Goal: Transaction & Acquisition: Purchase product/service

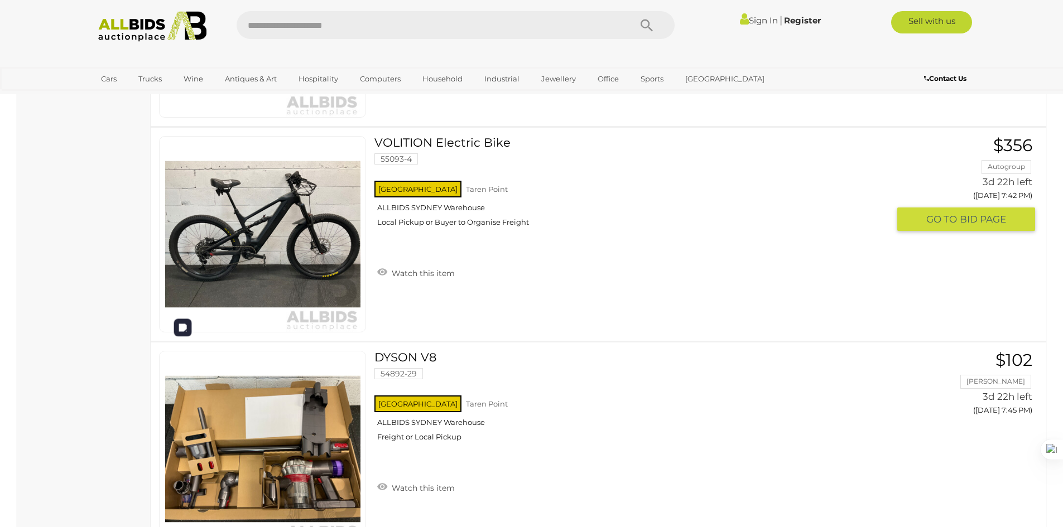
scroll to position [2510, 0]
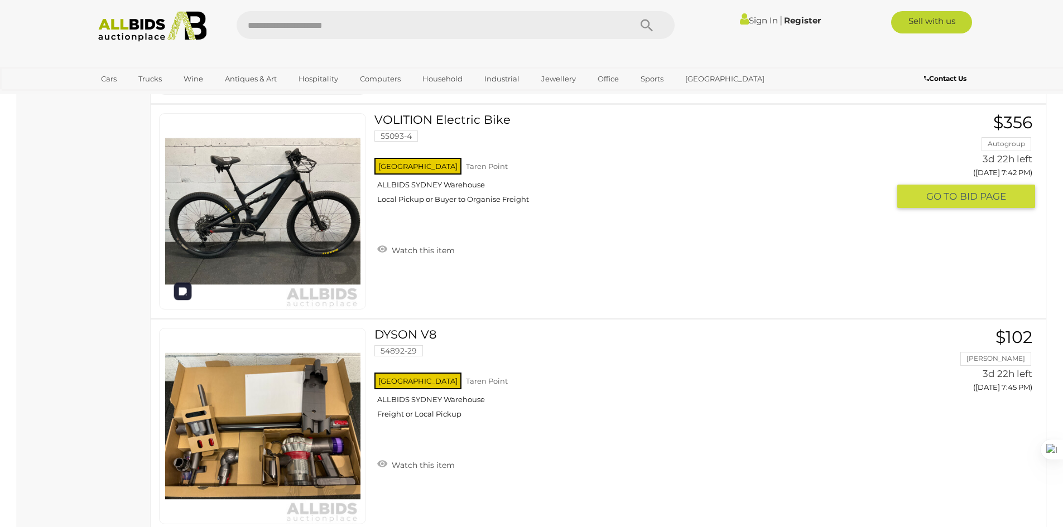
click at [337, 211] on img at bounding box center [262, 211] width 195 height 195
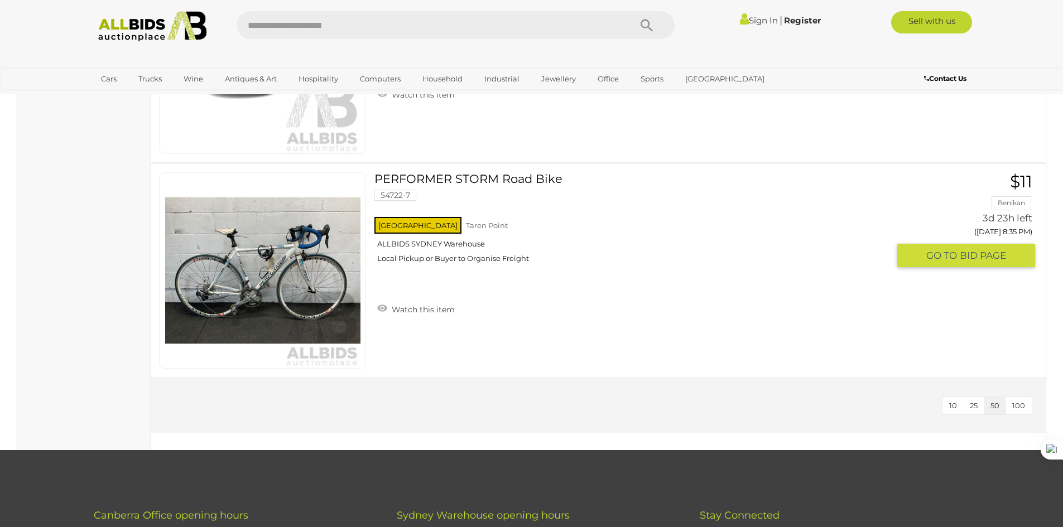
scroll to position [4574, 0]
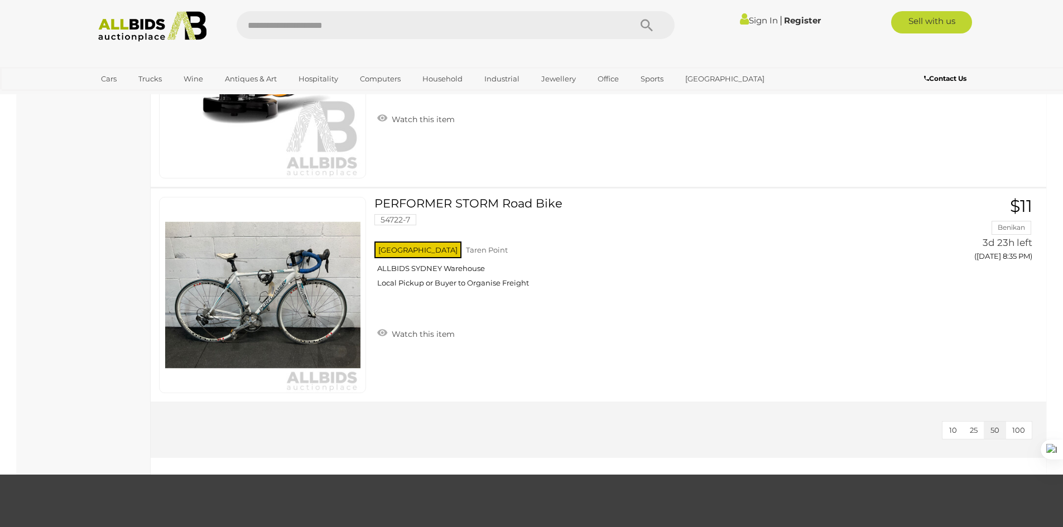
click at [954, 429] on span "10" at bounding box center [953, 430] width 8 height 9
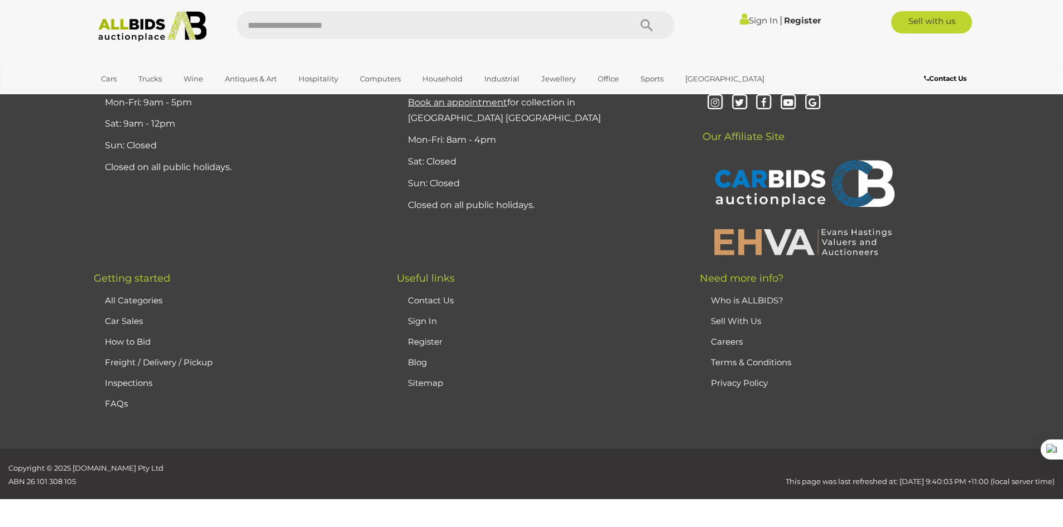
scroll to position [2179, 0]
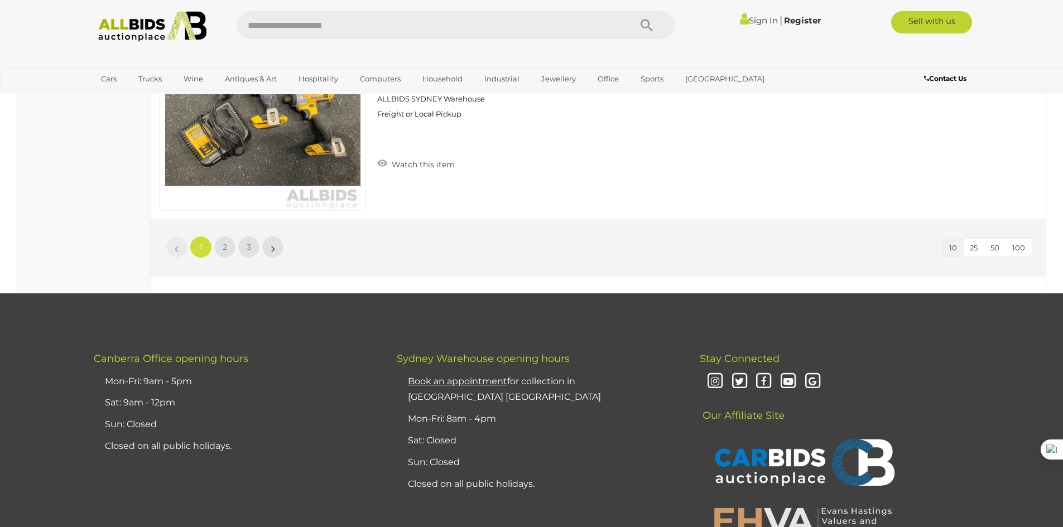
click at [1020, 248] on span "100" at bounding box center [1018, 247] width 13 height 9
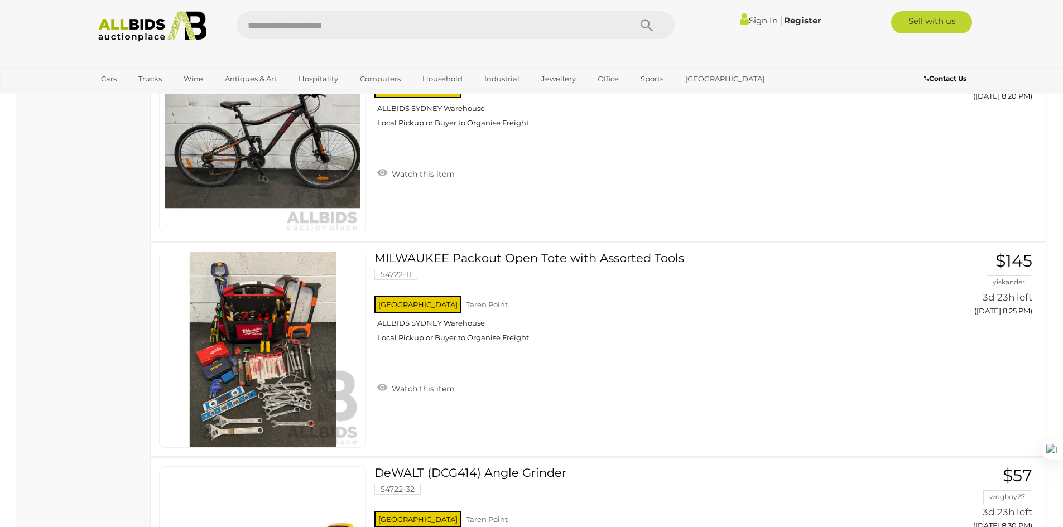
scroll to position [3951, 0]
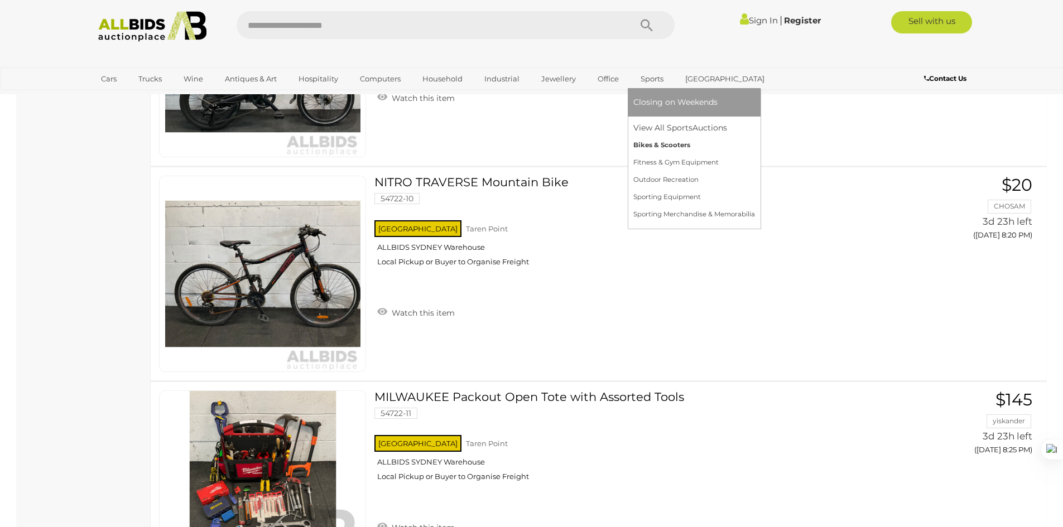
click at [667, 149] on link "Bikes & Scooters" at bounding box center [694, 145] width 122 height 17
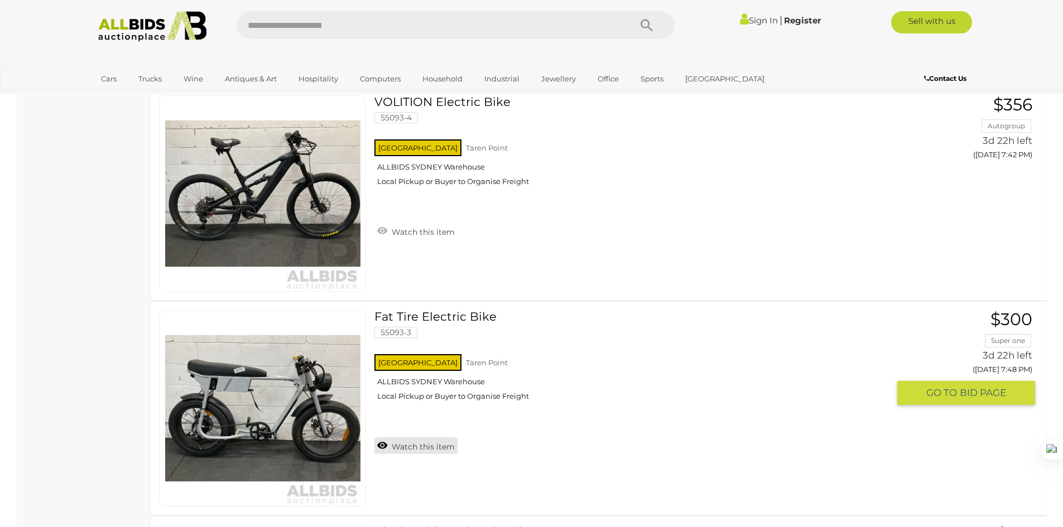
scroll to position [2564, 0]
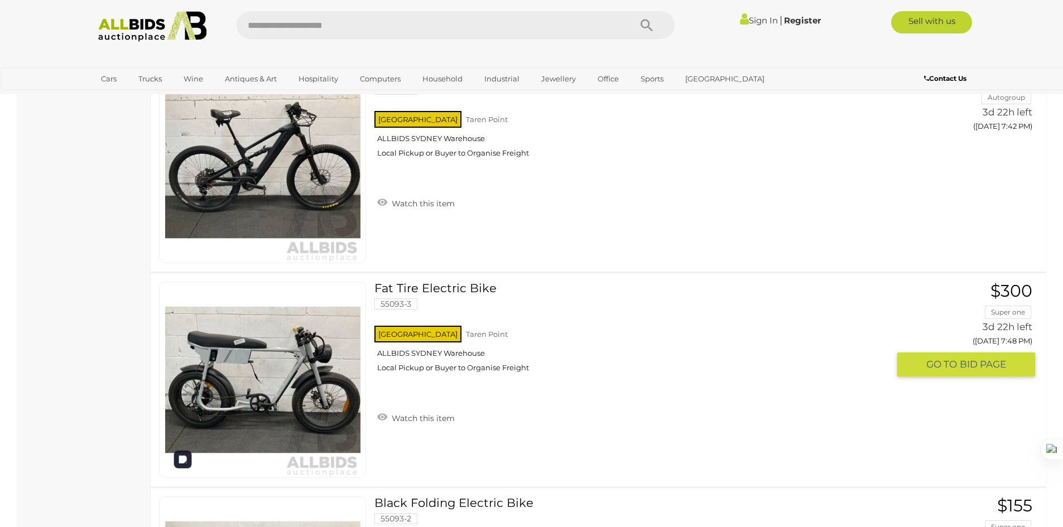
click at [300, 381] on img at bounding box center [262, 379] width 195 height 195
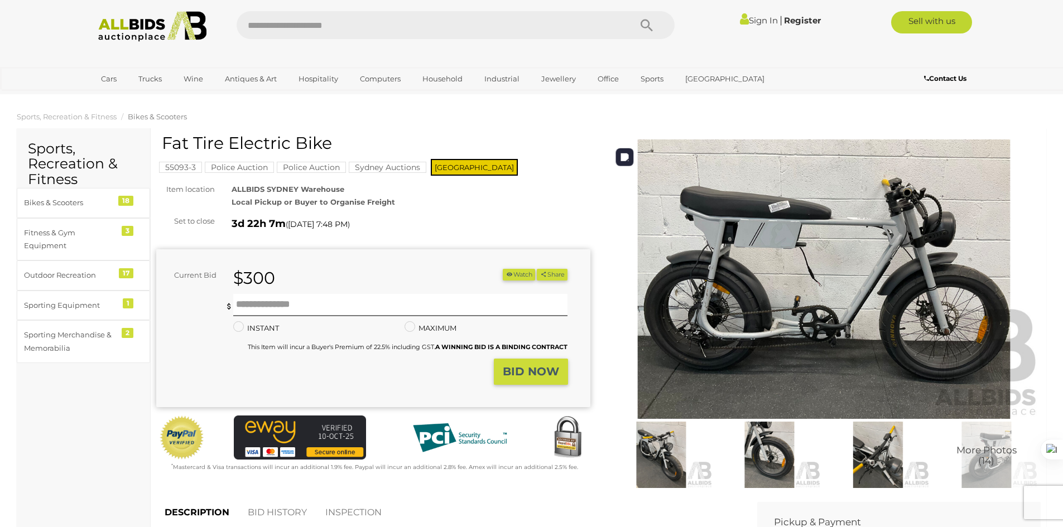
click at [926, 199] on img at bounding box center [824, 278] width 434 height 279
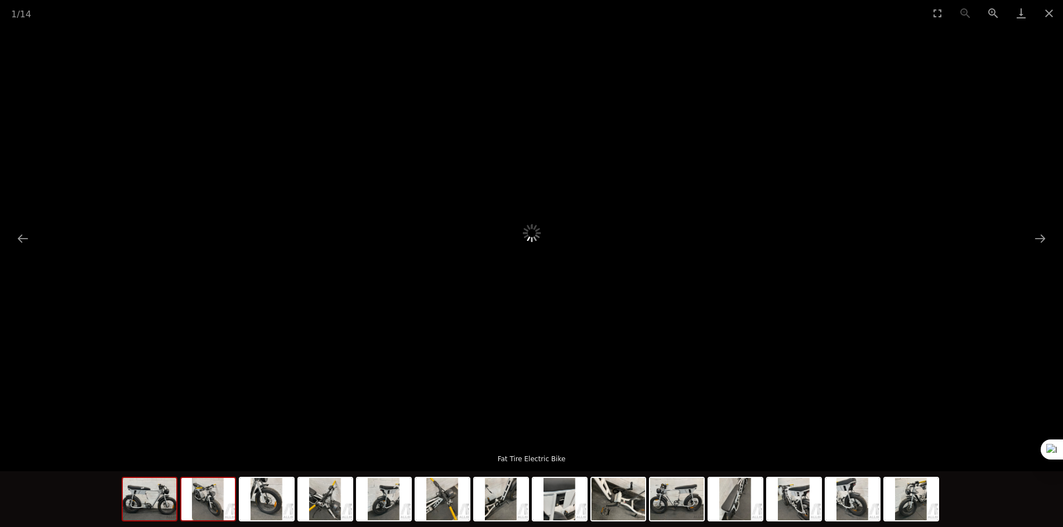
click at [214, 508] on img at bounding box center [208, 499] width 54 height 42
click at [296, 509] on div at bounding box center [532, 500] width 820 height 59
click at [276, 509] on img at bounding box center [267, 499] width 54 height 42
click at [1051, 12] on button "Close gallery" at bounding box center [1049, 13] width 28 height 26
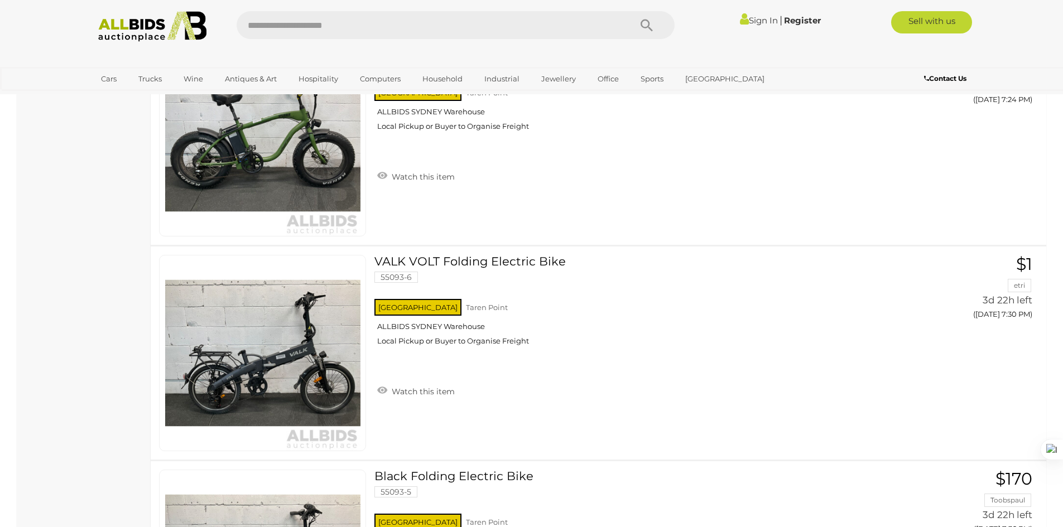
scroll to position [1895, 0]
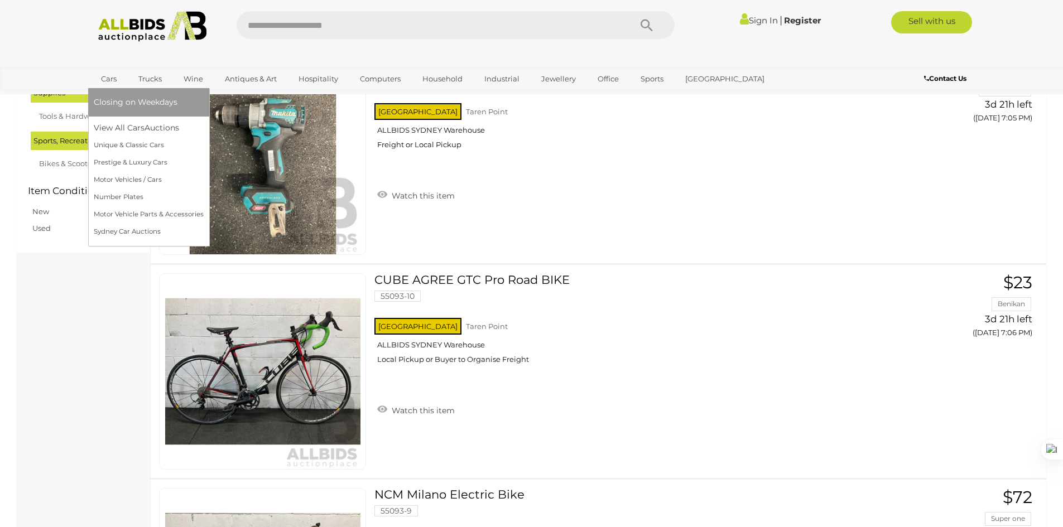
scroll to position [3200, 0]
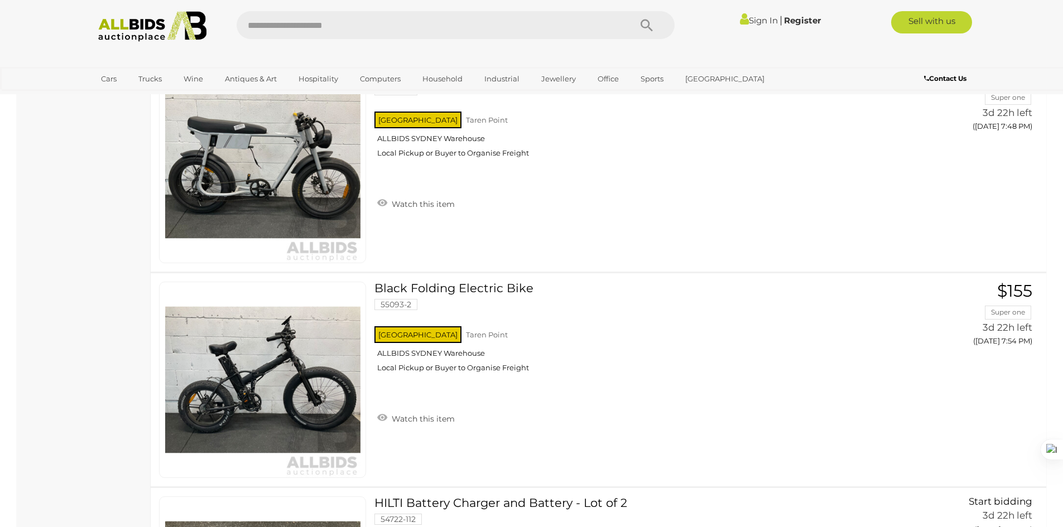
scroll to position [139, 0]
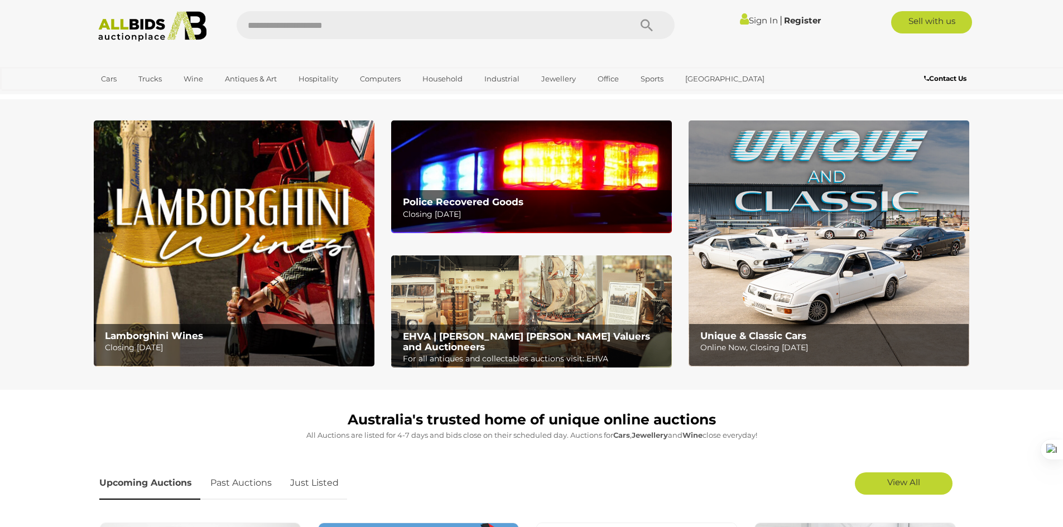
click at [505, 199] on b "Police Recovered Goods" at bounding box center [463, 201] width 120 height 11
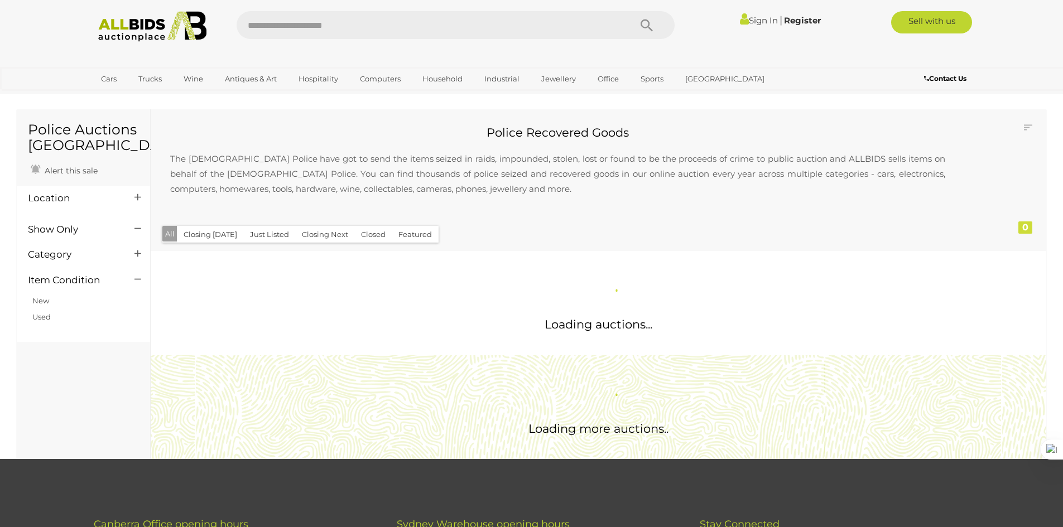
scroll to position [3200, 0]
